Goal: Find specific fact: Find specific page/section

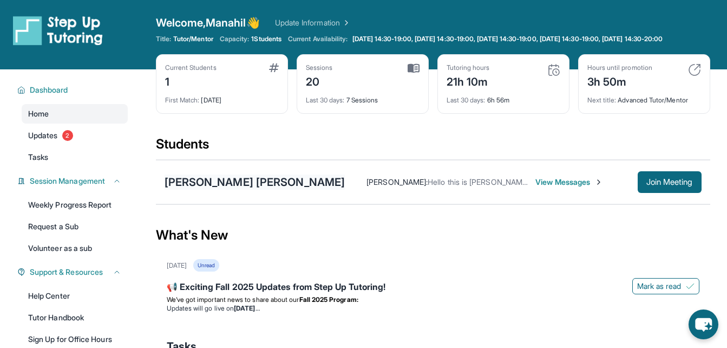
click at [291, 189] on div "[PERSON_NAME] [PERSON_NAME]" at bounding box center [255, 181] width 181 height 15
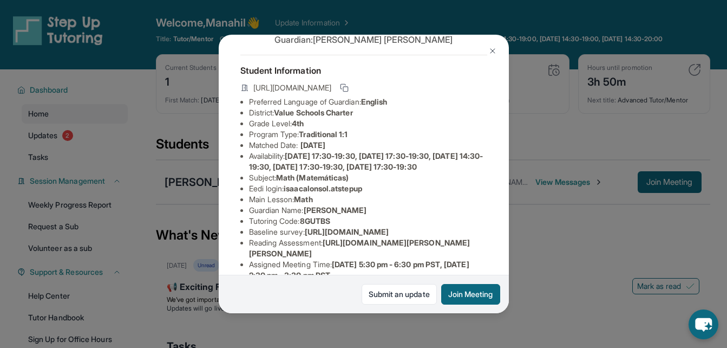
scroll to position [55, 0]
drag, startPoint x: 289, startPoint y: 193, endPoint x: 376, endPoint y: 188, distance: 87.8
click at [376, 188] on li "Eedi login : isaacalonsol.atstepup" at bounding box center [368, 187] width 238 height 11
copy span "isaacalonsol.atstepup"
click at [338, 149] on li "Availability: [DATE] 17:30-19:30, [DATE] 17:30-19:30, [DATE] 14:30-19:30, [DATE…" at bounding box center [368, 160] width 238 height 22
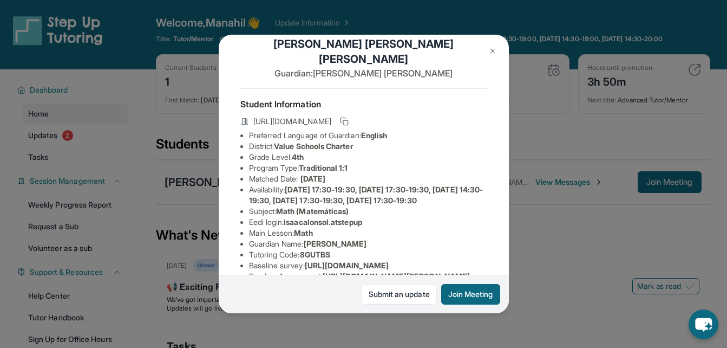
scroll to position [19, 0]
click at [491, 49] on img at bounding box center [492, 51] width 9 height 9
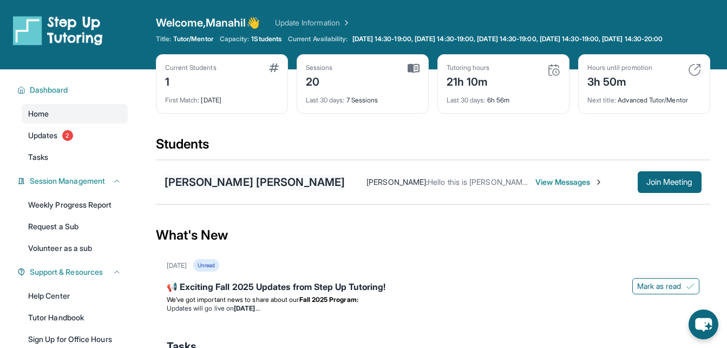
click at [231, 187] on div "[PERSON_NAME] [PERSON_NAME]" at bounding box center [255, 181] width 181 height 15
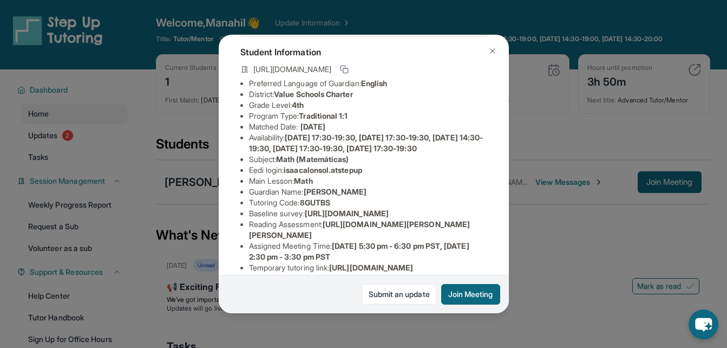
scroll to position [73, 0]
drag, startPoint x: 287, startPoint y: 173, endPoint x: 403, endPoint y: 174, distance: 115.3
click at [403, 174] on li "Eedi login : isaacalonsol.atstepup" at bounding box center [368, 168] width 238 height 11
copy span "isaacalonsol.atstepup"
